Goal: Task Accomplishment & Management: Use online tool/utility

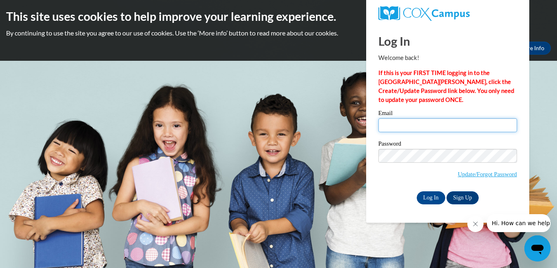
click at [425, 120] on input "Email" at bounding box center [447, 125] width 139 height 14
type input "[EMAIL_ADDRESS][DOMAIN_NAME]"
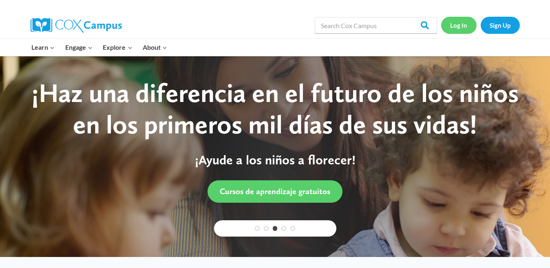
click at [451, 26] on link "Log In" at bounding box center [458, 25] width 35 height 17
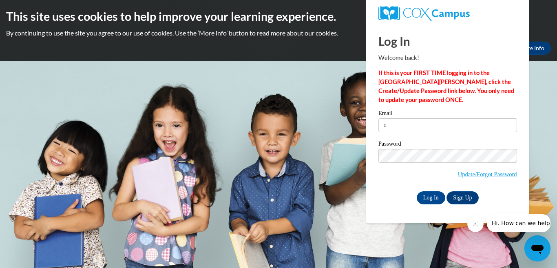
type input "[EMAIL_ADDRESS][DOMAIN_NAME]"
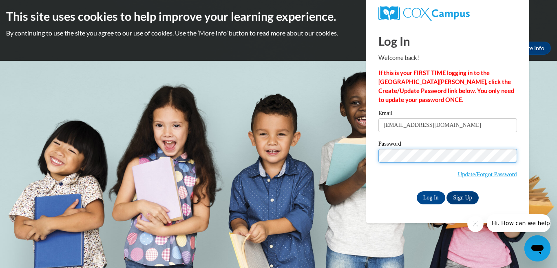
click at [417, 191] on input "Log In" at bounding box center [431, 197] width 29 height 13
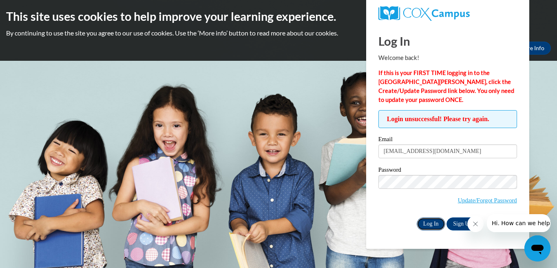
click at [435, 223] on input "Log In" at bounding box center [431, 223] width 29 height 13
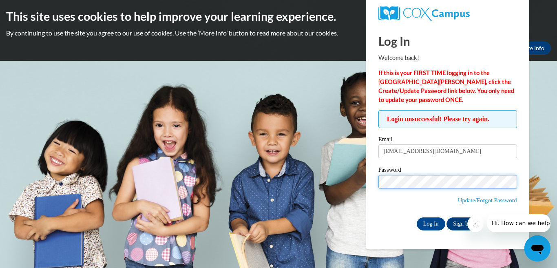
click at [303, 178] on body "This site uses cookies to help improve your learning experience. By continuing …" at bounding box center [278, 134] width 557 height 268
click at [417, 217] on input "Log In" at bounding box center [431, 223] width 29 height 13
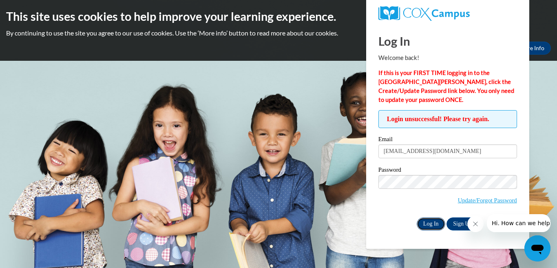
click at [432, 223] on input "Log In" at bounding box center [431, 223] width 29 height 13
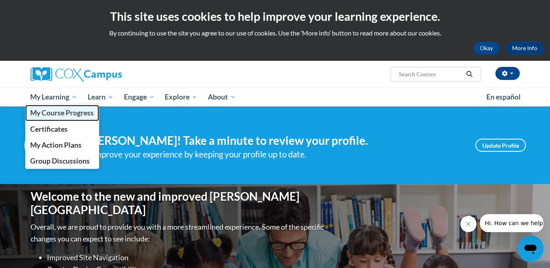
click at [55, 113] on span "My Course Progress" at bounding box center [62, 112] width 64 height 9
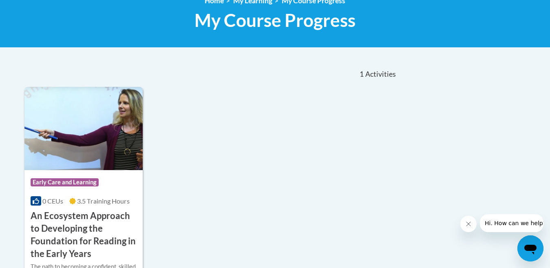
scroll to position [245, 0]
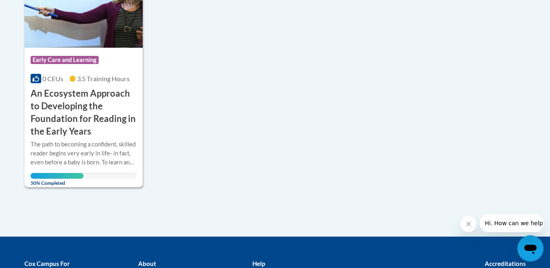
click at [62, 108] on h3 "An Ecosystem Approach to Developing the Foundation for Reading in the Early Yea…" at bounding box center [84, 112] width 106 height 50
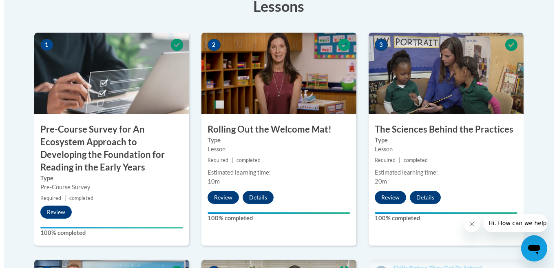
scroll to position [519, 0]
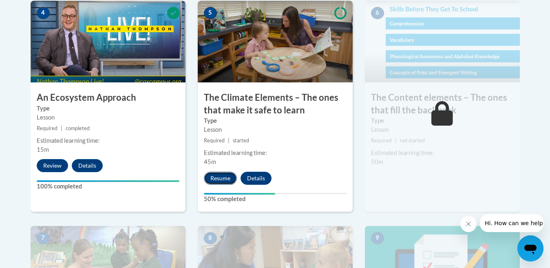
click at [216, 173] on button "Resume" at bounding box center [220, 178] width 33 height 13
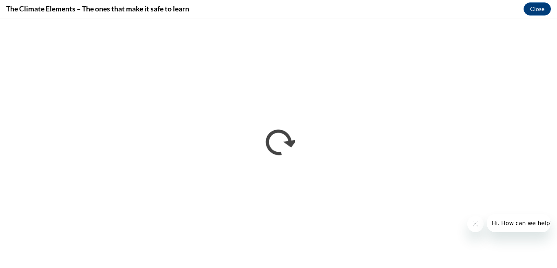
scroll to position [0, 0]
